Goal: Task Accomplishment & Management: Manage account settings

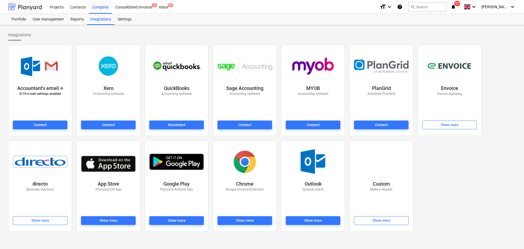
click at [40, 9] on div at bounding box center [25, 7] width 34 height 14
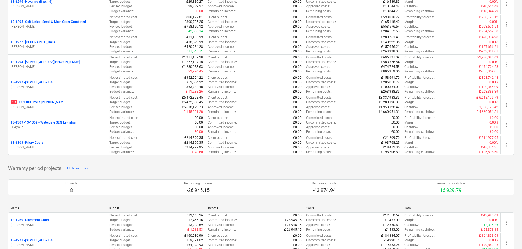
scroll to position [764, 0]
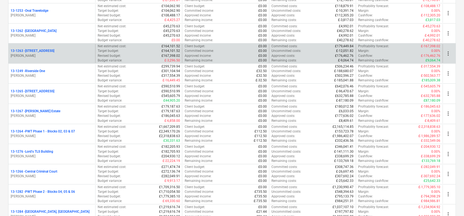
scroll to position [546, 0]
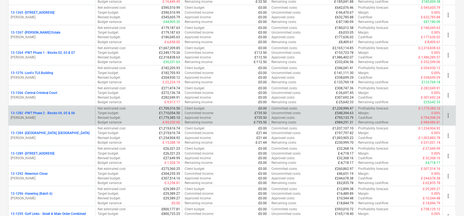
click at [79, 111] on div "13-1282 - PWT Phase 2 - Blocks 04, 05 & 06" at bounding box center [52, 113] width 82 height 5
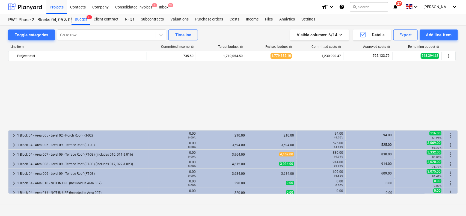
scroll to position [261, 0]
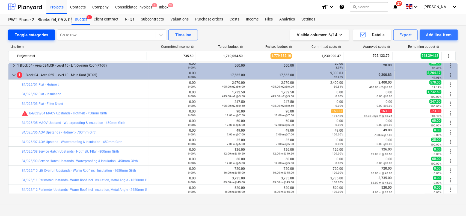
click at [39, 34] on div "Toggle categories" at bounding box center [32, 34] width 34 height 7
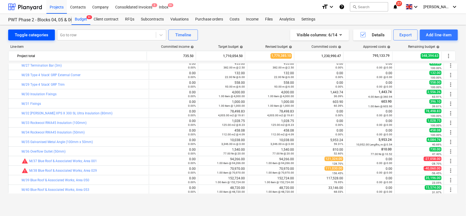
click at [39, 34] on div "Toggle categories" at bounding box center [32, 34] width 34 height 7
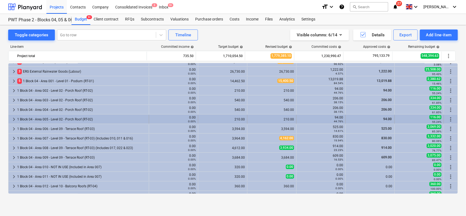
scroll to position [15, 0]
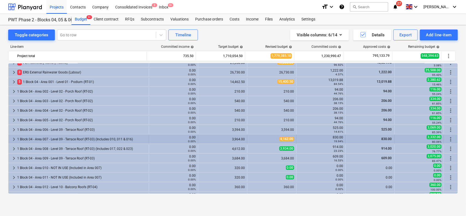
click at [62, 136] on div "1 Block 04 - Area 007 - Level 09 - Terrace Roof (RT-03) (Includes 010, 011 & 01…" at bounding box center [81, 139] width 129 height 9
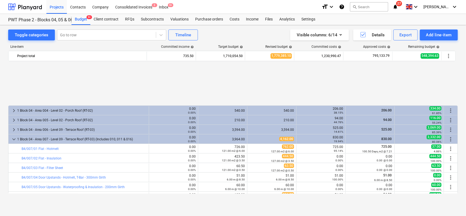
scroll to position [70, 0]
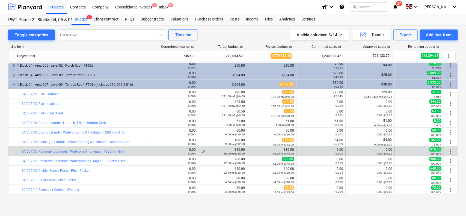
click at [228, 153] on small "18.00 m @ 45.00" at bounding box center [233, 153] width 21 height 3
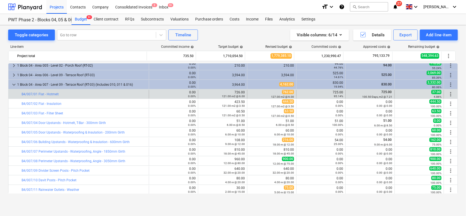
click at [114, 96] on div "bar_chart B4/007/01 Flat - Hotmelt" at bounding box center [84, 94] width 125 height 9
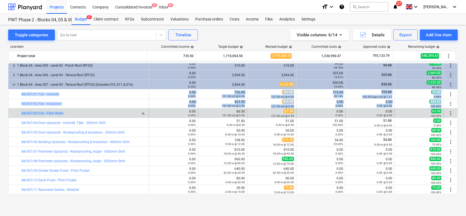
drag, startPoint x: 114, startPoint y: 96, endPoint x: 116, endPoint y: 111, distance: 15.4
click at [116, 111] on div "bar_chart B4/007/03 Flat - Filter Sheet" at bounding box center [84, 113] width 125 height 4
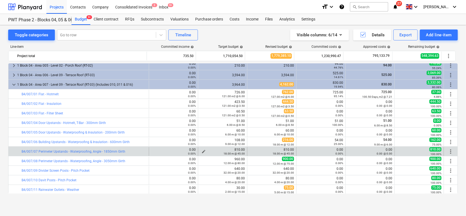
click at [208, 148] on div "810.00 18.00 m @ 45.00" at bounding box center [222, 152] width 44 height 8
drag, startPoint x: 208, startPoint y: 148, endPoint x: 276, endPoint y: 152, distance: 67.5
click at [276, 152] on div "bar_chart B4/007/07 Perimeter Upstands - Waterproofing, Angle - 1850mm Girth 0.…" at bounding box center [232, 151] width 449 height 9
click at [276, 152] on small "18.00 m @ 45.00" at bounding box center [283, 153] width 21 height 3
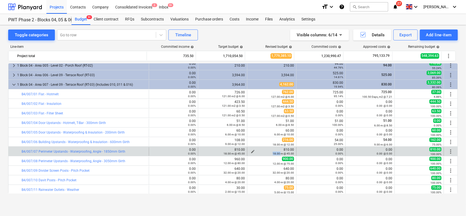
click at [276, 152] on small "18.00 m @ 45.00" at bounding box center [283, 153] width 21 height 3
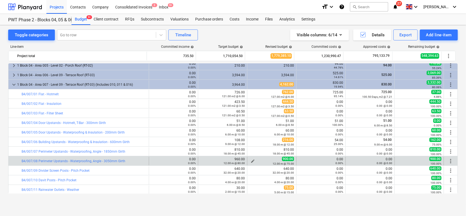
click at [280, 162] on small "12.00 m @ 75.00" at bounding box center [283, 163] width 21 height 3
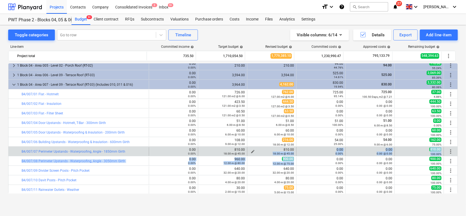
drag, startPoint x: 280, startPoint y: 162, endPoint x: 274, endPoint y: 152, distance: 11.2
click at [274, 152] on small "18.00 m @ 45.00" at bounding box center [283, 153] width 21 height 3
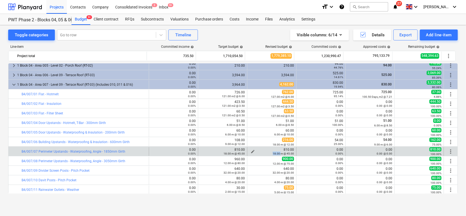
click at [274, 152] on small "18.00 m @ 45.00" at bounding box center [283, 153] width 21 height 3
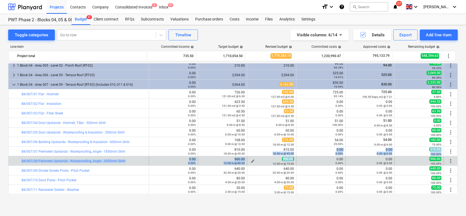
drag, startPoint x: 274, startPoint y: 152, endPoint x: 281, endPoint y: 160, distance: 10.4
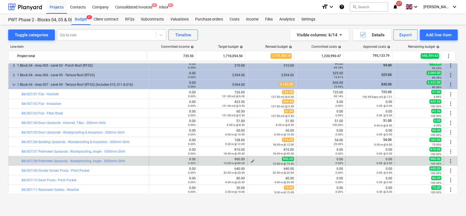
click at [279, 162] on small "12.00 m @ 75.00" at bounding box center [283, 163] width 21 height 3
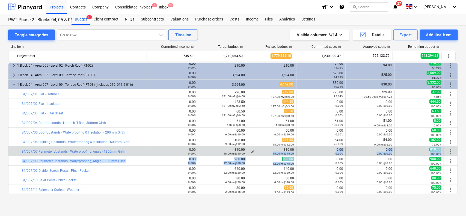
drag, startPoint x: 279, startPoint y: 162, endPoint x: 280, endPoint y: 155, distance: 7.7
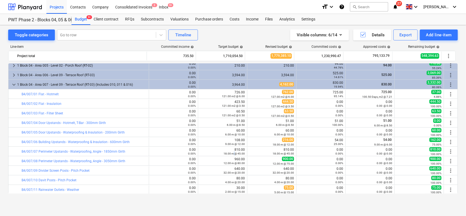
click at [232, 154] on small "18.00 m @ 45.00" at bounding box center [233, 153] width 21 height 3
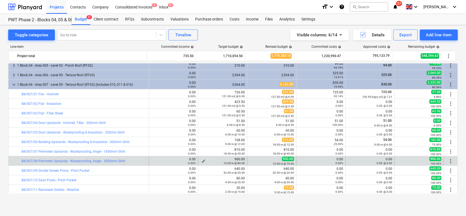
click at [229, 162] on small "12.00 m @ 80.00" at bounding box center [233, 163] width 21 height 3
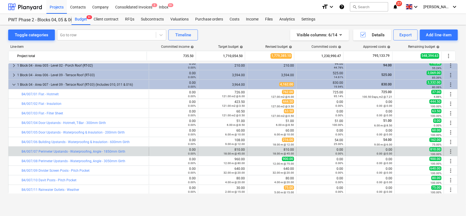
click at [228, 155] on div "edit 810.00 18.00 m @ 45.00" at bounding box center [222, 151] width 44 height 9
click at [231, 150] on div "810.00 18.00 m @ 45.00" at bounding box center [222, 152] width 44 height 8
click at [230, 149] on div "810.00 18.00 m @ 45.00" at bounding box center [222, 152] width 44 height 8
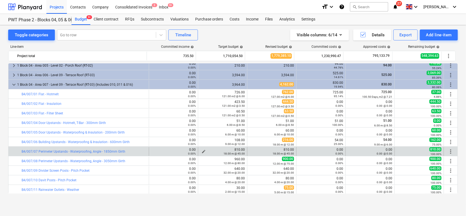
click at [234, 154] on small "18.00 m @ 45.00" at bounding box center [233, 153] width 21 height 3
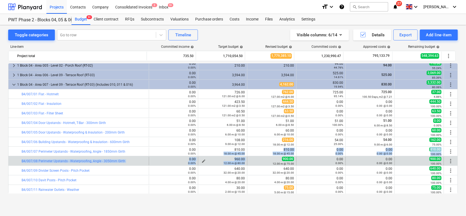
drag, startPoint x: 234, startPoint y: 154, endPoint x: 234, endPoint y: 162, distance: 8.2
click at [231, 158] on div "960.00 12.00 m @ 80.00" at bounding box center [222, 161] width 44 height 8
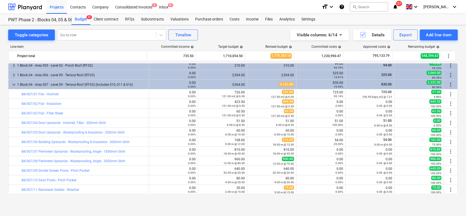
click at [276, 143] on small "18.00 m @ 12.00" at bounding box center [283, 144] width 21 height 3
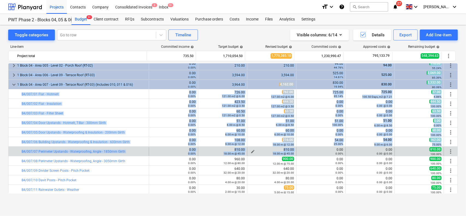
drag, startPoint x: 275, startPoint y: 142, endPoint x: 277, endPoint y: 153, distance: 11.1
click at [277, 153] on small "18.00 m @ 45.00" at bounding box center [283, 153] width 21 height 3
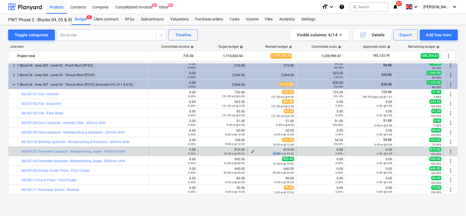
click at [277, 153] on small "18.00 m @ 45.00" at bounding box center [283, 153] width 21 height 3
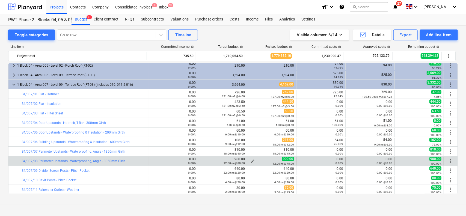
click at [278, 162] on small "12.00 m @ 75.00" at bounding box center [283, 163] width 21 height 3
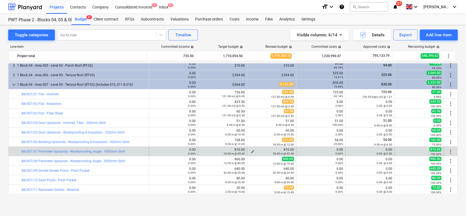
click at [278, 155] on small "18.00 m @ 45.00" at bounding box center [283, 153] width 21 height 3
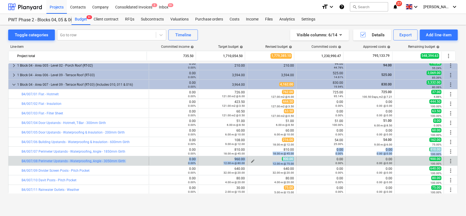
drag, startPoint x: 278, startPoint y: 155, endPoint x: 278, endPoint y: 162, distance: 7.1
click at [278, 162] on small "12.00 m @ 75.00" at bounding box center [283, 163] width 21 height 3
